Goal: Transaction & Acquisition: Purchase product/service

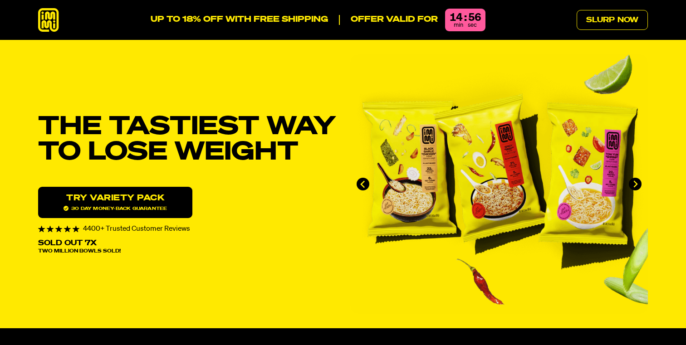
click at [129, 209] on span "30 day money-back guarantee" at bounding box center [115, 208] width 103 height 5
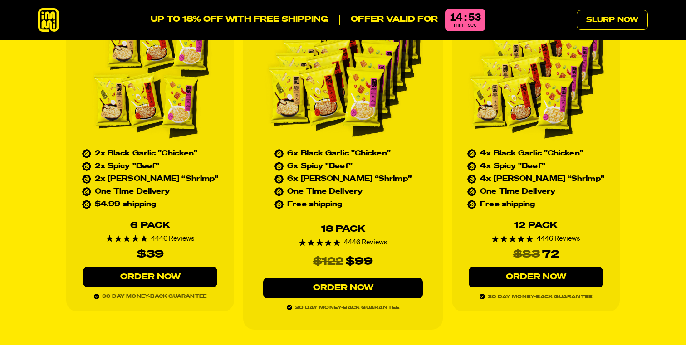
scroll to position [4119, 0]
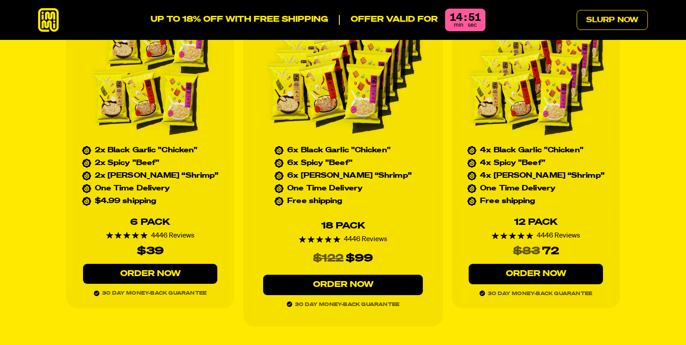
click at [318, 275] on link "Order Now" at bounding box center [343, 285] width 160 height 20
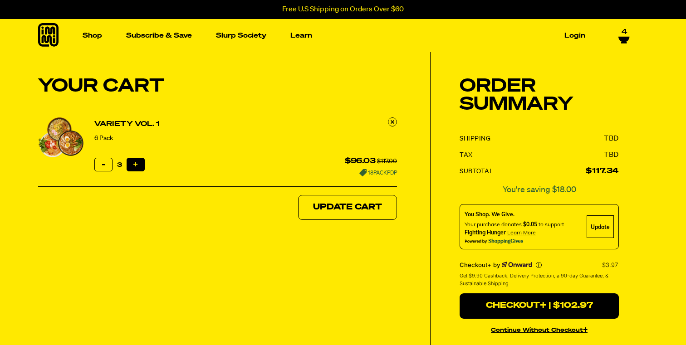
click at [135, 167] on button "Increase item quantity by one" at bounding box center [136, 165] width 18 height 14
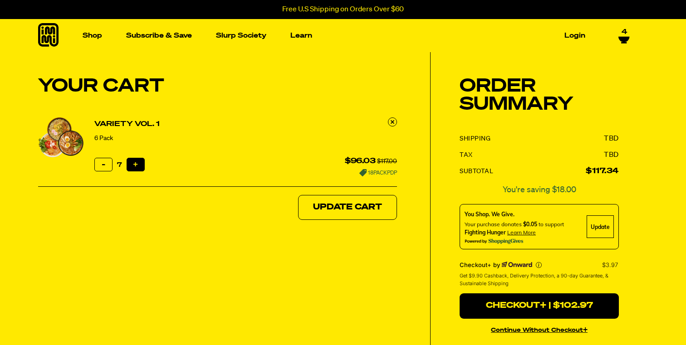
type input "8"
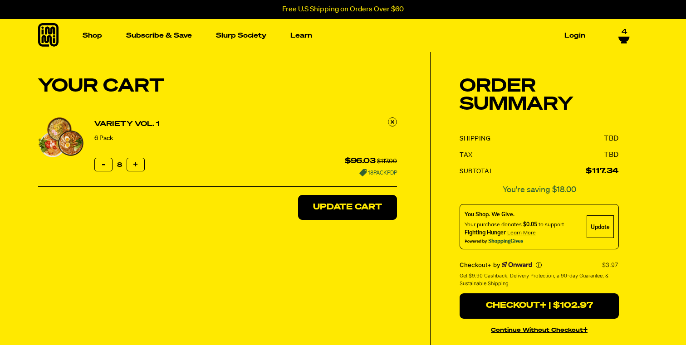
click at [331, 208] on button "Update Cart" at bounding box center [347, 207] width 99 height 25
